Goal: Task Accomplishment & Management: Use online tool/utility

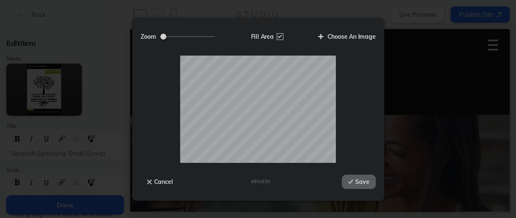
scroll to position [697, 0]
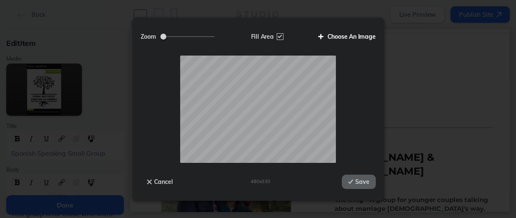
click at [353, 36] on label "Choose An Image" at bounding box center [344, 36] width 64 height 14
click at [0, 0] on input "Choose An Image" at bounding box center [0, 0] width 0 height 0
click at [356, 180] on button "Save" at bounding box center [359, 181] width 34 height 14
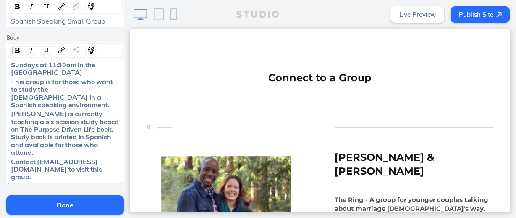
scroll to position [134, 0]
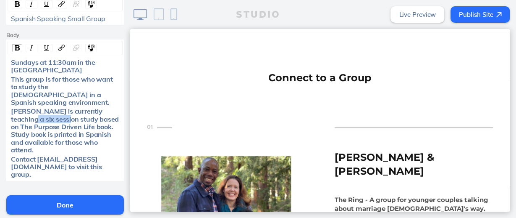
drag, startPoint x: 9, startPoint y: 109, endPoint x: 44, endPoint y: 109, distance: 35.3
click at [44, 109] on span "[PERSON_NAME] is currently teaching a six session study based on The Purpose Dr…" at bounding box center [66, 130] width 110 height 47
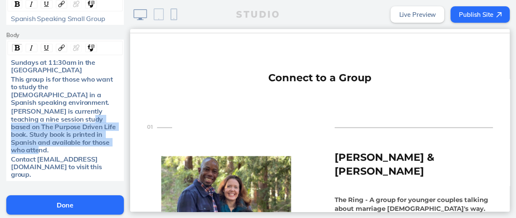
drag, startPoint x: 67, startPoint y: 110, endPoint x: 110, endPoint y: 136, distance: 49.6
click at [110, 136] on div "[PERSON_NAME] is currently teaching a nine session study based on The Purpose D…" at bounding box center [65, 130] width 109 height 46
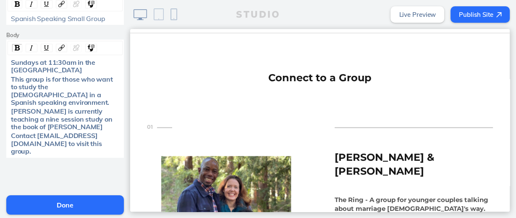
click at [84, 205] on button "Done" at bounding box center [65, 204] width 118 height 19
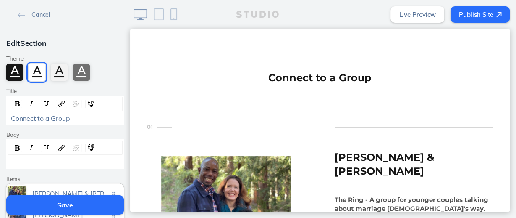
click at [81, 203] on button "Save" at bounding box center [65, 204] width 118 height 19
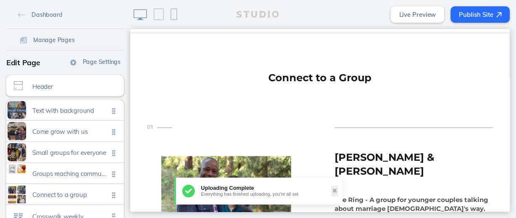
click at [466, 9] on button "Publish Site" at bounding box center [480, 14] width 59 height 16
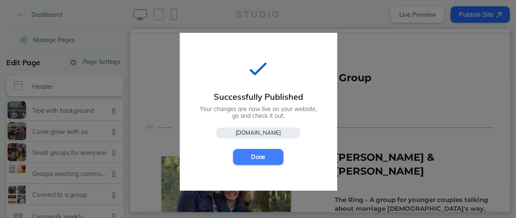
click at [275, 153] on button "Done" at bounding box center [258, 157] width 50 height 16
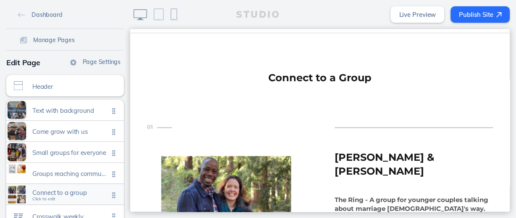
click at [69, 189] on span "Connect to a group" at bounding box center [70, 192] width 76 height 7
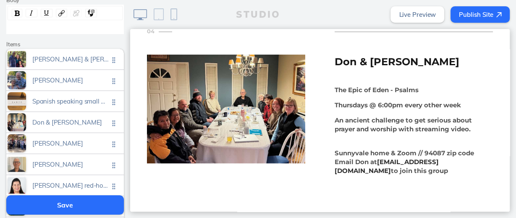
scroll to position [1369, 0]
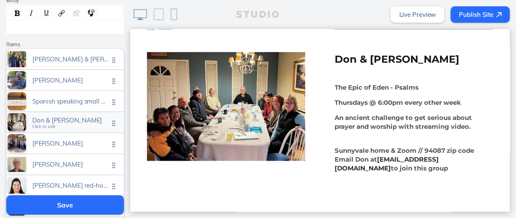
click at [74, 121] on span "Don & [PERSON_NAME]" at bounding box center [70, 119] width 76 height 7
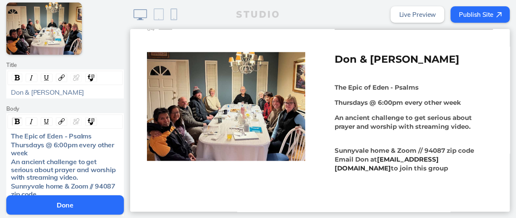
scroll to position [101, 0]
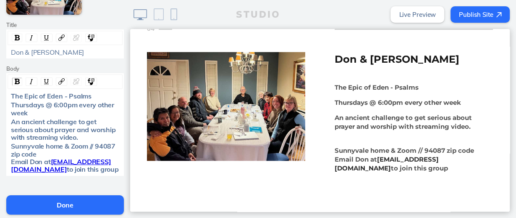
click at [60, 102] on span "Thursdays @ 6:00pm every other week" at bounding box center [63, 108] width 105 height 16
click at [88, 202] on button "Done" at bounding box center [65, 204] width 118 height 19
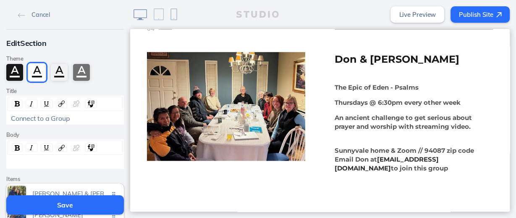
click at [88, 202] on button "Save" at bounding box center [65, 204] width 118 height 19
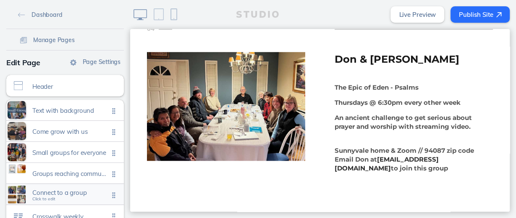
click at [64, 189] on span "Connect to a group" at bounding box center [70, 192] width 76 height 7
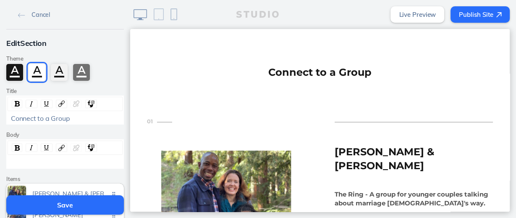
scroll to position [697, 0]
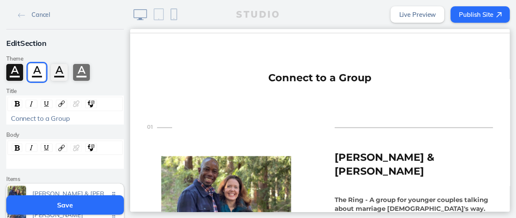
click at [66, 203] on button "Save" at bounding box center [65, 204] width 118 height 19
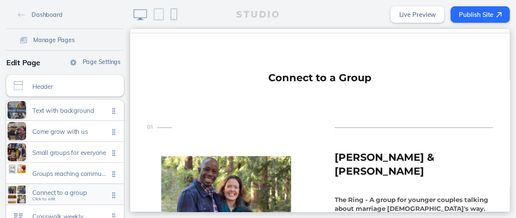
click at [68, 190] on span "Connect to a group" at bounding box center [70, 192] width 76 height 7
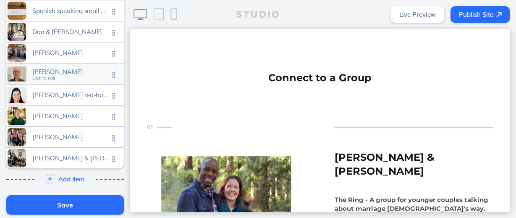
scroll to position [202, 0]
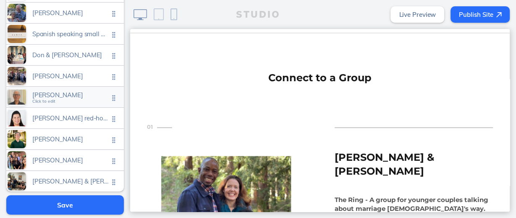
click at [66, 92] on span "[PERSON_NAME]" at bounding box center [70, 94] width 76 height 7
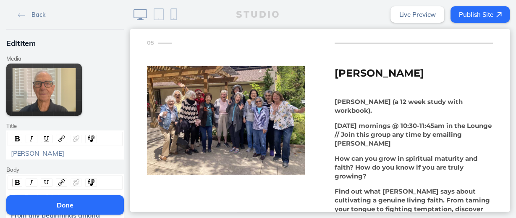
scroll to position [1537, 0]
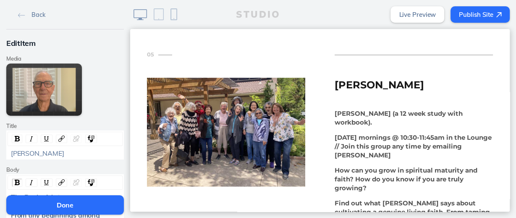
click at [86, 202] on button "Done" at bounding box center [65, 204] width 118 height 19
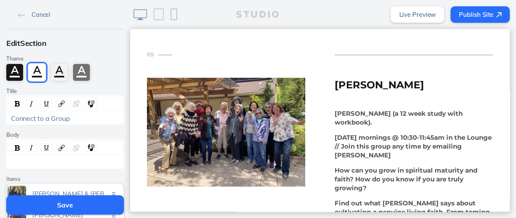
click at [86, 202] on button "Save" at bounding box center [65, 204] width 118 height 19
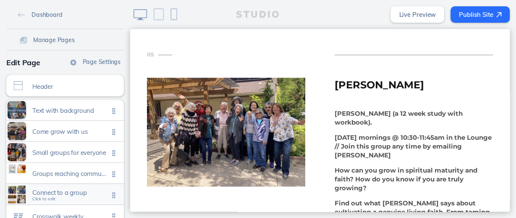
click at [84, 192] on span "Connect to a group" at bounding box center [70, 192] width 76 height 7
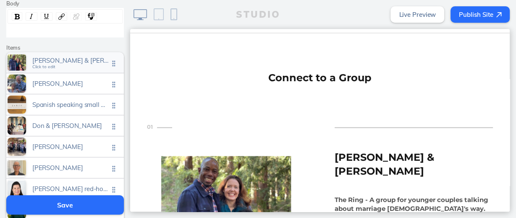
scroll to position [235, 0]
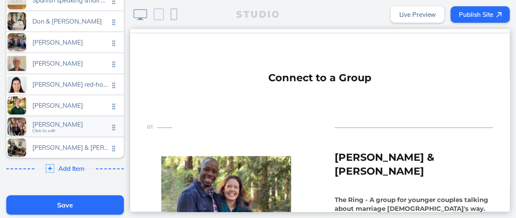
click at [75, 121] on span "[PERSON_NAME]" at bounding box center [70, 124] width 76 height 7
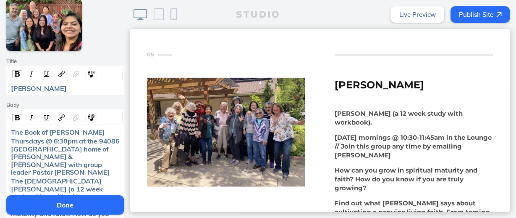
scroll to position [67, 0]
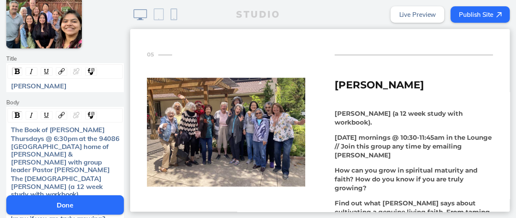
click at [66, 127] on span "The Book of [PERSON_NAME]" at bounding box center [58, 129] width 94 height 8
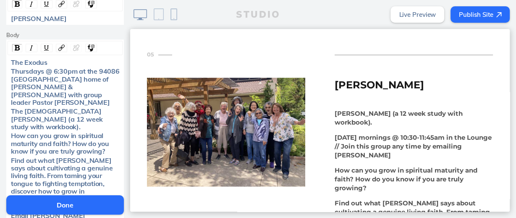
scroll to position [168, 0]
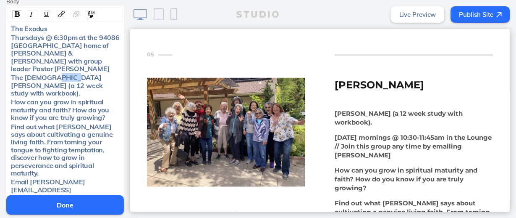
drag, startPoint x: 66, startPoint y: 68, endPoint x: 48, endPoint y: 68, distance: 18.5
click at [48, 73] on span "The [DEMOGRAPHIC_DATA][PERSON_NAME] (a 12 week study with workbook)." at bounding box center [58, 85] width 94 height 24
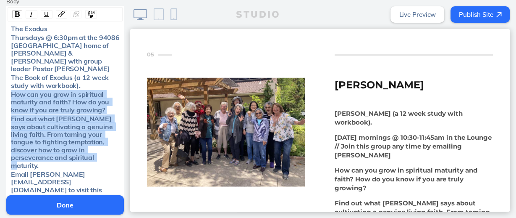
drag, startPoint x: 8, startPoint y: 84, endPoint x: 93, endPoint y: 147, distance: 106.6
click at [93, 147] on div "The Exodus Thursdays @ 6:30pm at the 94086 [GEOGRAPHIC_DATA] home of [PERSON_NA…" at bounding box center [65, 113] width 115 height 176
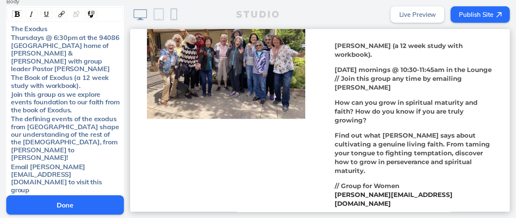
scroll to position [1571, 0]
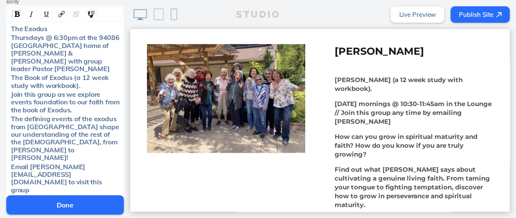
click at [81, 199] on button "Done" at bounding box center [65, 204] width 118 height 19
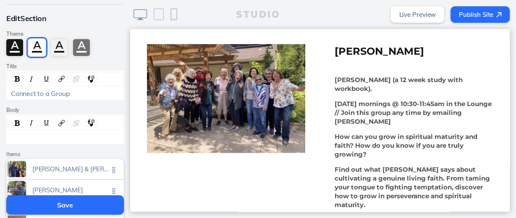
scroll to position [0, 0]
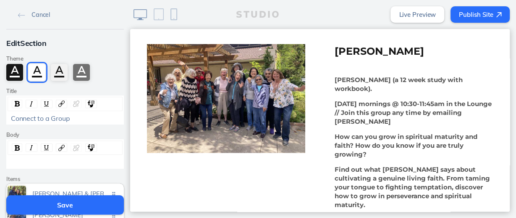
click at [90, 202] on button "Save" at bounding box center [65, 204] width 118 height 19
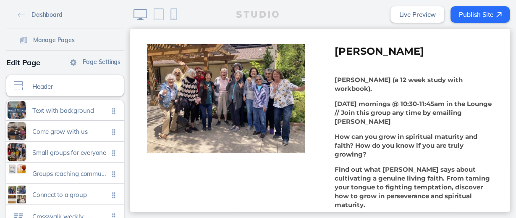
click at [471, 12] on button "Publish Site" at bounding box center [480, 14] width 59 height 16
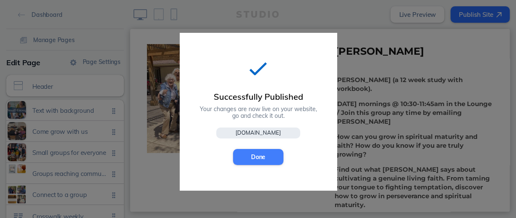
click at [274, 153] on button "Done" at bounding box center [258, 157] width 50 height 16
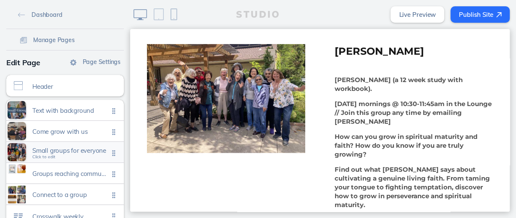
click at [65, 148] on span "Small groups for everyone" at bounding box center [70, 150] width 76 height 7
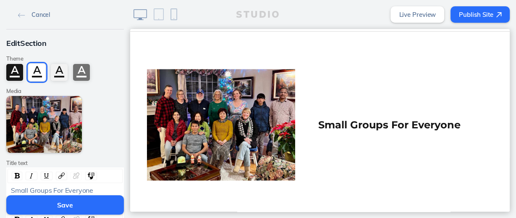
click at [22, 16] on img at bounding box center [21, 15] width 7 height 5
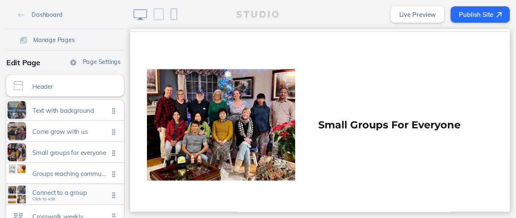
click at [63, 189] on span "Connect to a group" at bounding box center [70, 192] width 76 height 7
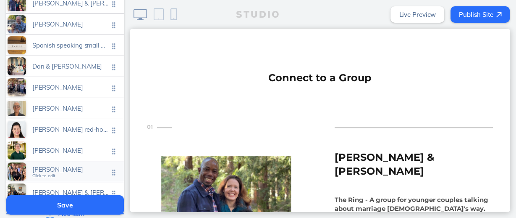
scroll to position [202, 0]
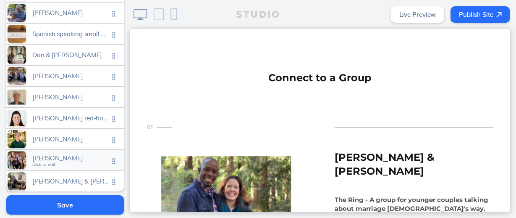
click at [62, 155] on span "[PERSON_NAME]" at bounding box center [70, 157] width 76 height 7
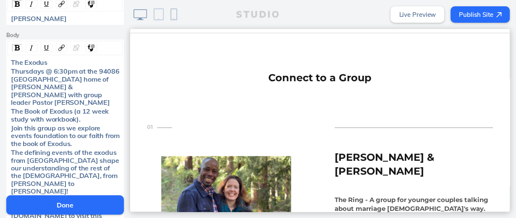
scroll to position [168, 0]
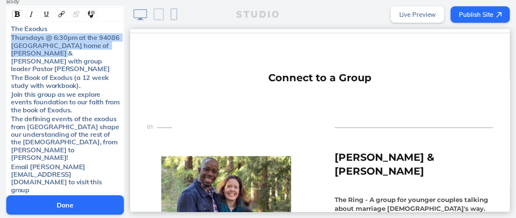
drag, startPoint x: 9, startPoint y: 35, endPoint x: 36, endPoint y: 49, distance: 30.2
click at [36, 49] on span "Thursdays @ 6:30pm at the 94086 [GEOGRAPHIC_DATA] home of [PERSON_NAME] & [PERS…" at bounding box center [66, 52] width 110 height 39
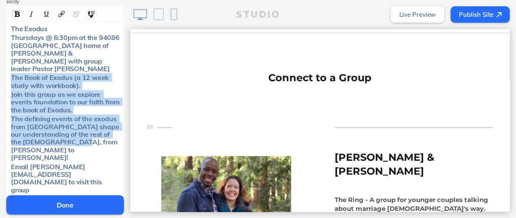
drag, startPoint x: 9, startPoint y: 68, endPoint x: 107, endPoint y: 132, distance: 117.3
click at [107, 132] on div "The Exodus Thursdays @ 6:30pm at the 94086 [GEOGRAPHIC_DATA] home of [PERSON_NA…" at bounding box center [65, 109] width 115 height 168
copy div "The Book of Exodus (a 12 week study with workbook). Join this group as we explo…"
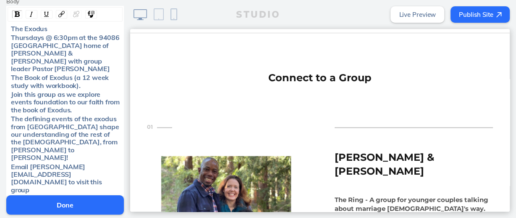
click at [87, 201] on button "Done" at bounding box center [65, 204] width 118 height 19
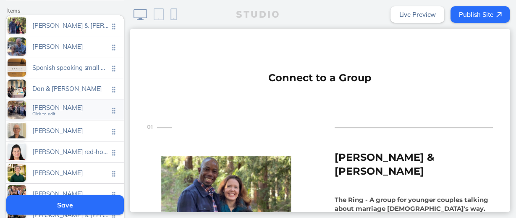
click at [55, 107] on span "[PERSON_NAME]" at bounding box center [70, 107] width 76 height 7
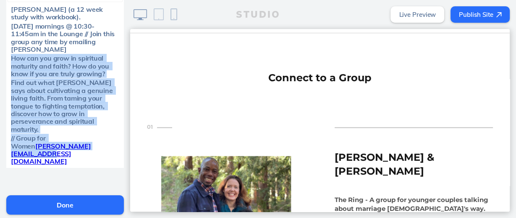
scroll to position [194, 0]
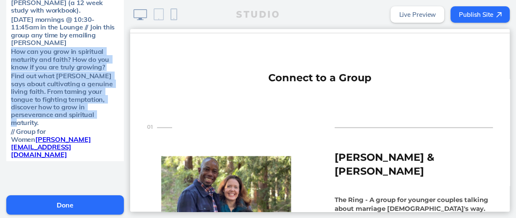
drag, startPoint x: 9, startPoint y: 143, endPoint x: 74, endPoint y: 113, distance: 71.6
click at [74, 113] on div "[PERSON_NAME] (a 12 week study with workbook). [DATE] mornings @ 10:30-11:45am …" at bounding box center [65, 79] width 115 height 160
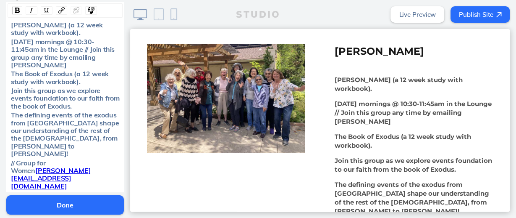
scroll to position [160, 0]
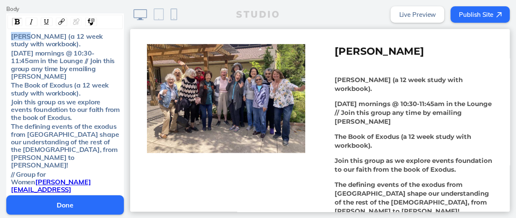
drag, startPoint x: 29, startPoint y: 34, endPoint x: 8, endPoint y: 34, distance: 21.0
click at [11, 34] on span "[PERSON_NAME] (a 12 week study with workbook)." at bounding box center [58, 40] width 94 height 16
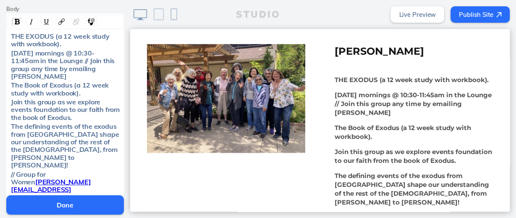
click at [49, 204] on button "Done" at bounding box center [65, 204] width 118 height 19
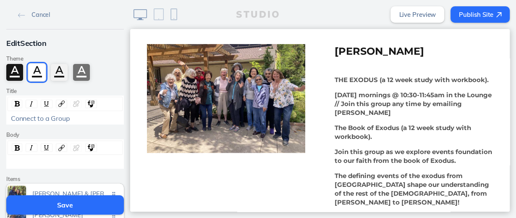
click at [49, 204] on button "Save" at bounding box center [65, 204] width 118 height 19
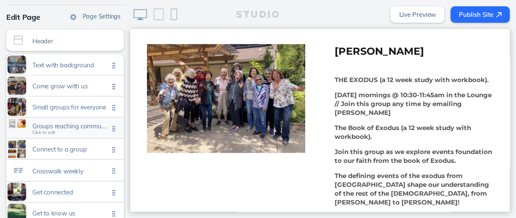
scroll to position [34, 0]
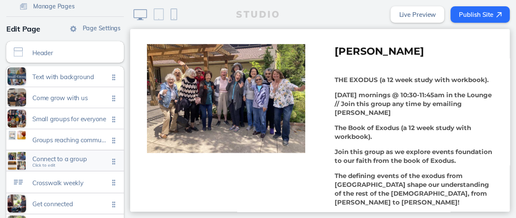
click at [71, 159] on span "Connect to a group" at bounding box center [70, 158] width 76 height 7
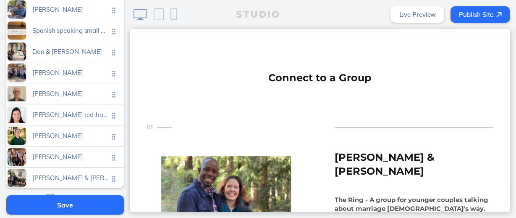
scroll to position [235, 0]
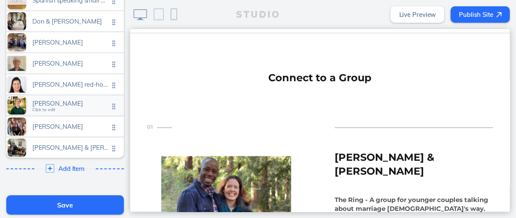
click at [58, 100] on span "[PERSON_NAME]" at bounding box center [70, 103] width 76 height 7
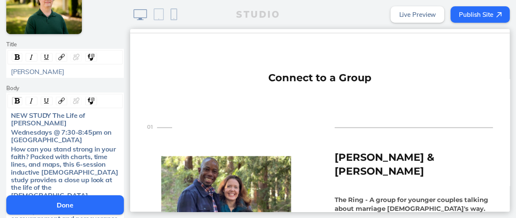
scroll to position [134, 0]
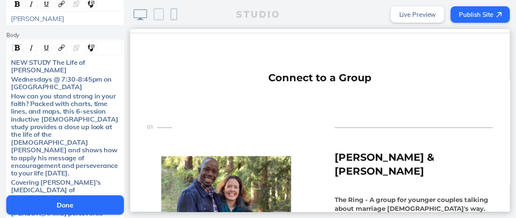
click at [11, 60] on span "NEW STUDY The Life of [PERSON_NAME]" at bounding box center [49, 66] width 76 height 16
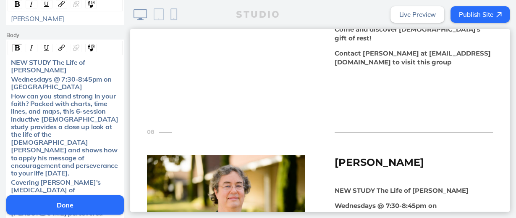
scroll to position [2377, 0]
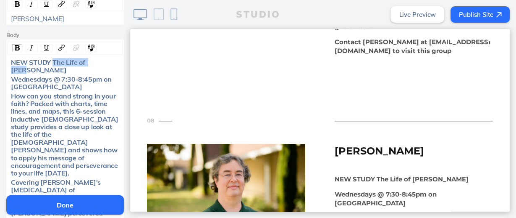
drag, startPoint x: 51, startPoint y: 61, endPoint x: 107, endPoint y: 66, distance: 56.1
click at [107, 66] on div "NEW STUDY The Life of [PERSON_NAME] Wednesdays @ 7:30-8:45pm on [GEOGRAPHIC_DAT…" at bounding box center [65, 161] width 115 height 206
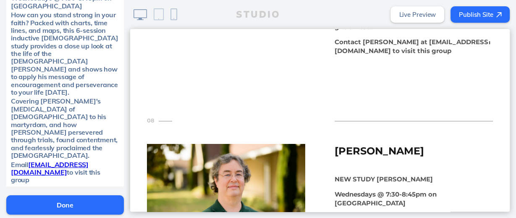
scroll to position [211, 0]
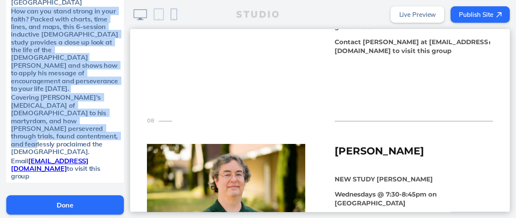
drag, startPoint x: 9, startPoint y: 88, endPoint x: 113, endPoint y: 112, distance: 107.4
click at [113, 112] on div "NEW STUDY [PERSON_NAME] Wednesdays @ 7:30-8:45pm on [GEOGRAPHIC_DATA] How can y…" at bounding box center [65, 81] width 115 height 198
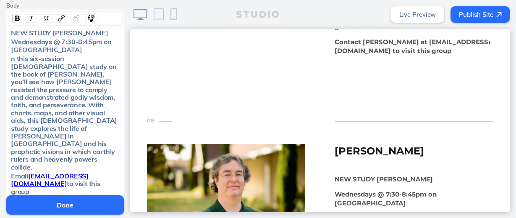
scroll to position [144, 0]
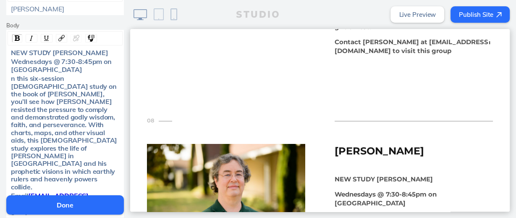
click at [11, 76] on span "n this six-session [DEMOGRAPHIC_DATA] study on the book of [PERSON_NAME], you’l…" at bounding box center [65, 132] width 108 height 116
click at [8, 114] on div "In this six-session [DEMOGRAPHIC_DATA] study on the book of [PERSON_NAME], you’…" at bounding box center [65, 132] width 115 height 116
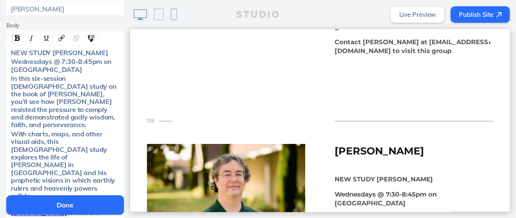
click at [67, 200] on button "Done" at bounding box center [65, 204] width 118 height 19
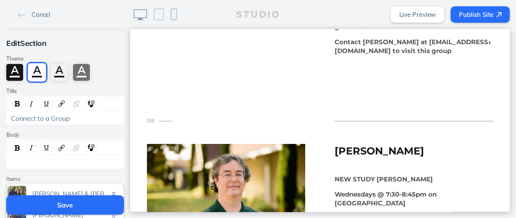
click at [67, 200] on button "Save" at bounding box center [65, 204] width 118 height 19
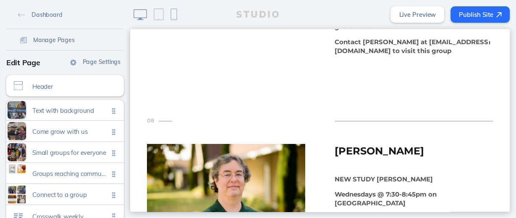
click at [484, 11] on button "Publish Site" at bounding box center [480, 14] width 59 height 16
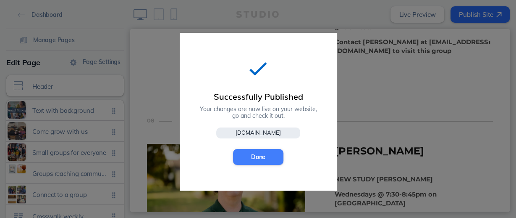
click at [272, 155] on button "Done" at bounding box center [258, 157] width 50 height 16
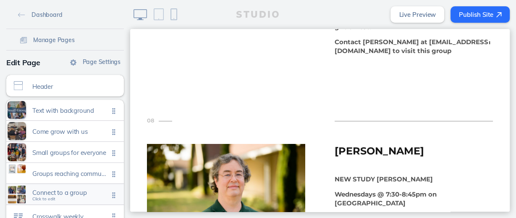
click at [73, 189] on span "Connect to a group" at bounding box center [70, 192] width 76 height 7
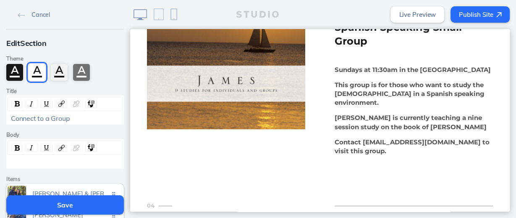
scroll to position [1168, 0]
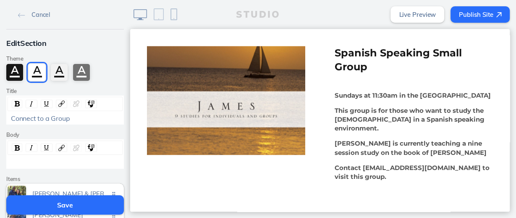
click at [397, 91] on strong "Sundays at 11:30am in the [GEOGRAPHIC_DATA]" at bounding box center [413, 95] width 156 height 8
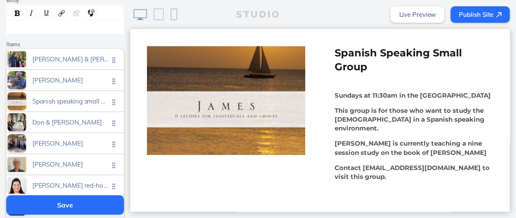
scroll to position [168, 0]
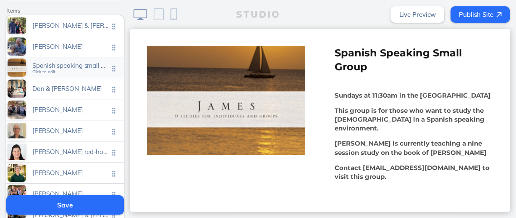
click at [74, 64] on span "Spanish speaking small group" at bounding box center [70, 65] width 76 height 7
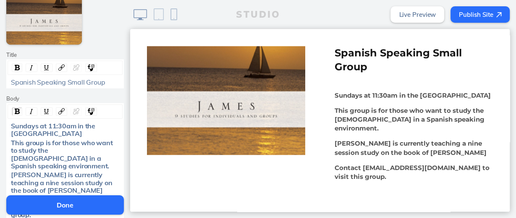
scroll to position [101, 0]
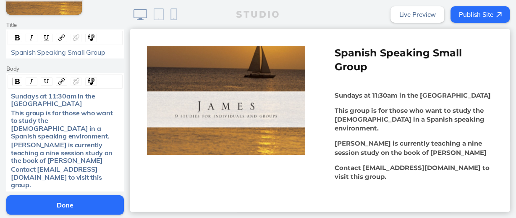
click at [72, 95] on span "Sundays at 11:30am in the [GEOGRAPHIC_DATA]" at bounding box center [54, 100] width 86 height 16
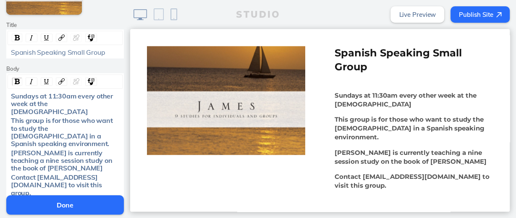
click at [84, 201] on button "Done" at bounding box center [65, 204] width 118 height 19
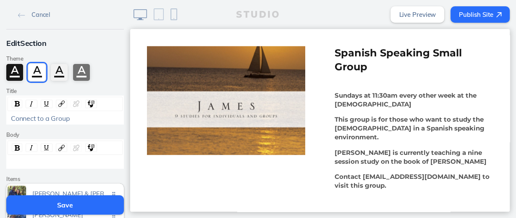
click at [87, 203] on button "Save" at bounding box center [65, 204] width 118 height 19
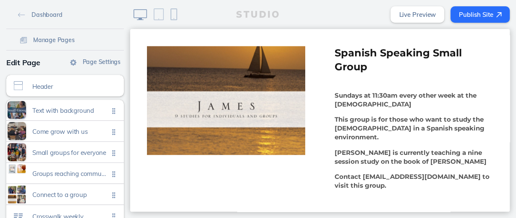
click at [473, 11] on button "Publish Site" at bounding box center [480, 14] width 59 height 16
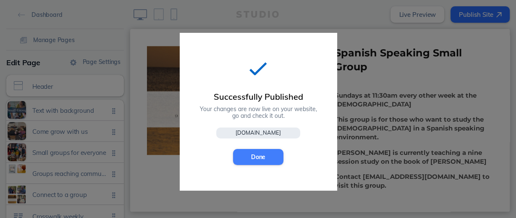
click at [259, 154] on button "Done" at bounding box center [258, 157] width 50 height 16
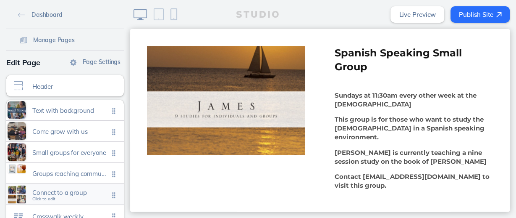
click at [83, 187] on div "Connect to a group Click to edit" at bounding box center [65, 194] width 118 height 21
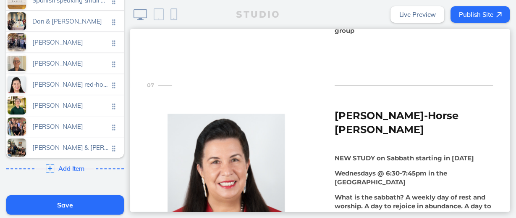
scroll to position [269, 0]
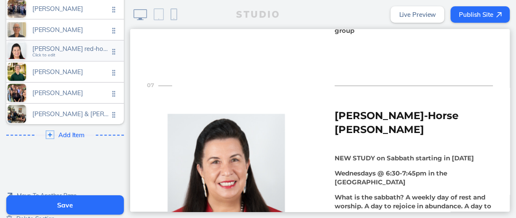
click at [51, 45] on span "[PERSON_NAME] red-horse [PERSON_NAME]" at bounding box center [70, 48] width 76 height 7
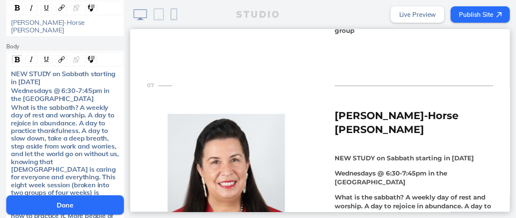
scroll to position [134, 0]
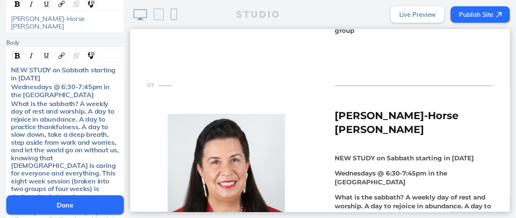
drag, startPoint x: 88, startPoint y: 61, endPoint x: 94, endPoint y: 71, distance: 11.3
click at [94, 71] on div "NEW STUDY on Sabbath starting in [DATE]" at bounding box center [65, 74] width 109 height 16
click at [102, 66] on span "NEW STUDY on Sabbath from [DATE] - [DATE]" at bounding box center [59, 74] width 96 height 16
click at [44, 68] on div "NEW STUDY on Sabbath [DATE] - [DATE]" at bounding box center [65, 74] width 109 height 16
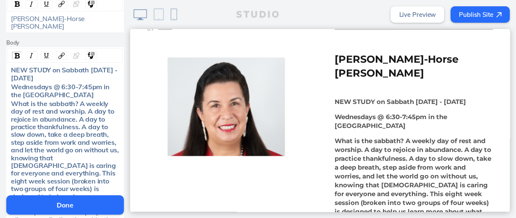
scroll to position [2142, 0]
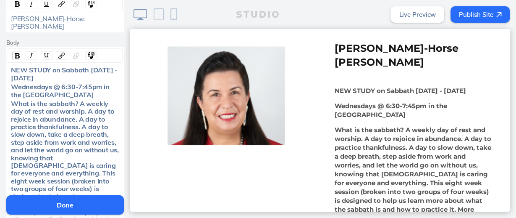
click at [84, 204] on button "Done" at bounding box center [65, 204] width 118 height 19
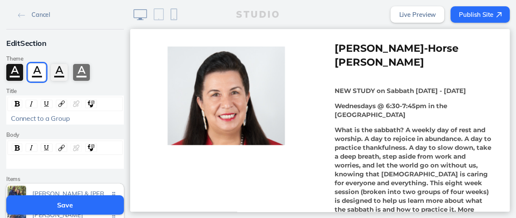
click at [84, 204] on button "Save" at bounding box center [65, 204] width 118 height 19
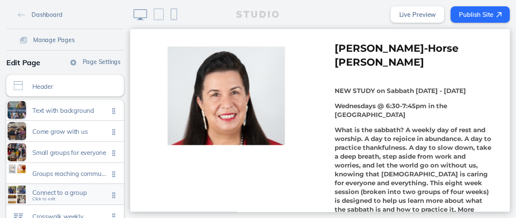
click at [78, 189] on span "Connect to a group" at bounding box center [70, 192] width 76 height 7
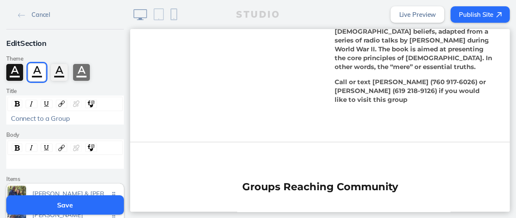
scroll to position [3150, 0]
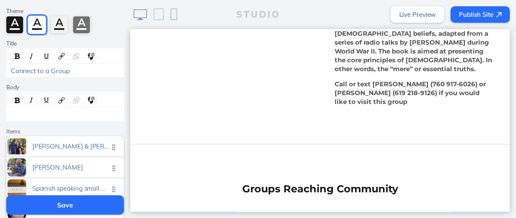
scroll to position [0, 0]
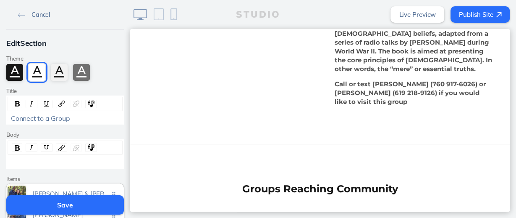
click at [18, 15] on img at bounding box center [21, 15] width 7 height 5
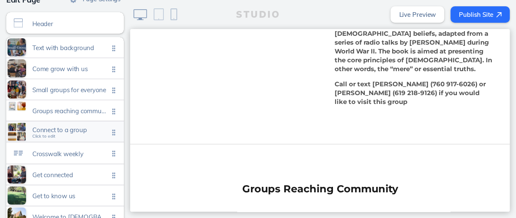
scroll to position [67, 0]
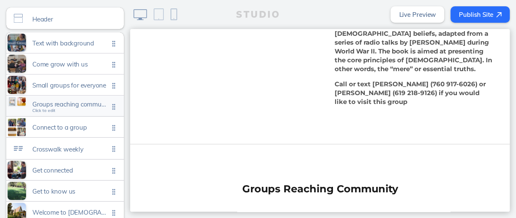
click at [55, 101] on span "Groups reaching community" at bounding box center [70, 103] width 76 height 7
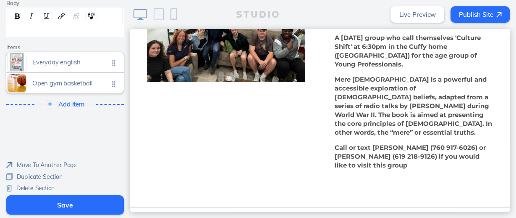
scroll to position [134, 0]
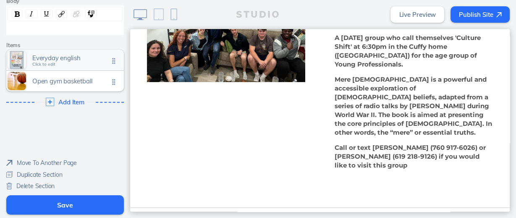
click at [54, 58] on span "Everyday english" at bounding box center [70, 57] width 76 height 7
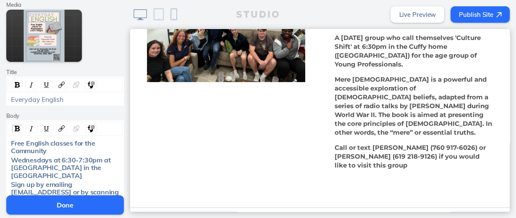
scroll to position [101, 0]
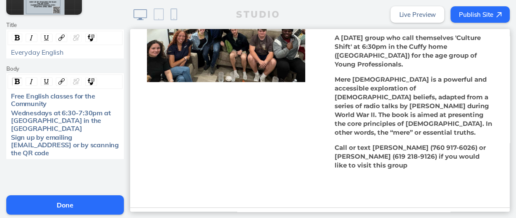
click at [116, 118] on div "Wednesdays at 6:30-7:30pm at [GEOGRAPHIC_DATA] in the [GEOGRAPHIC_DATA]" at bounding box center [65, 120] width 109 height 23
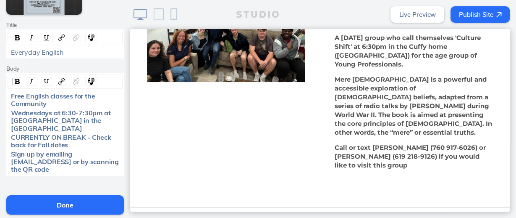
click at [54, 205] on button "Done" at bounding box center [65, 204] width 118 height 19
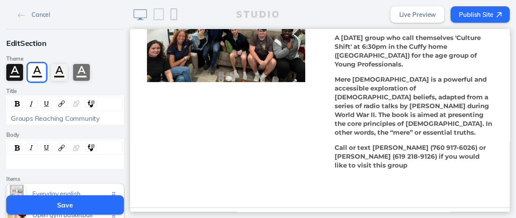
click at [53, 205] on button "Save" at bounding box center [65, 204] width 118 height 19
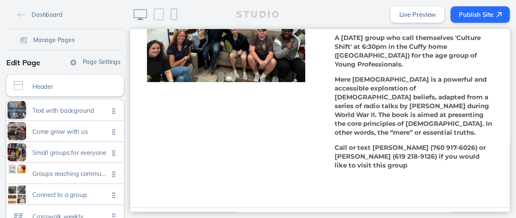
click at [470, 12] on button "Publish Site" at bounding box center [480, 14] width 59 height 16
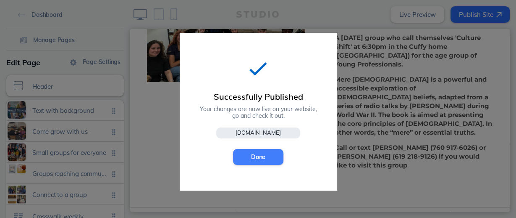
click at [265, 153] on button "Done" at bounding box center [258, 157] width 50 height 16
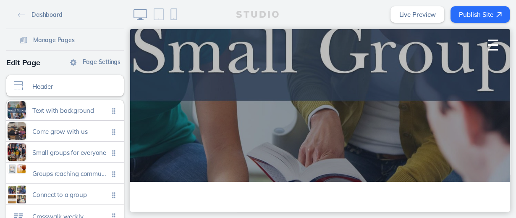
scroll to position [0, 0]
